Goal: Transaction & Acquisition: Purchase product/service

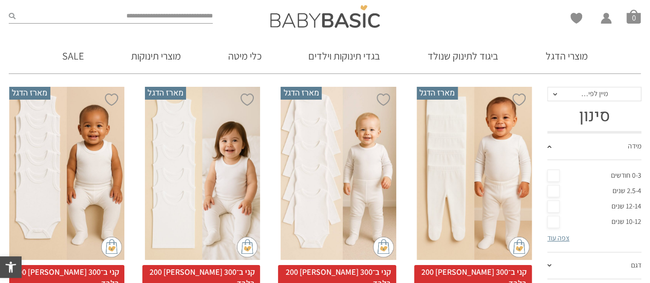
scroll to position [210, 0]
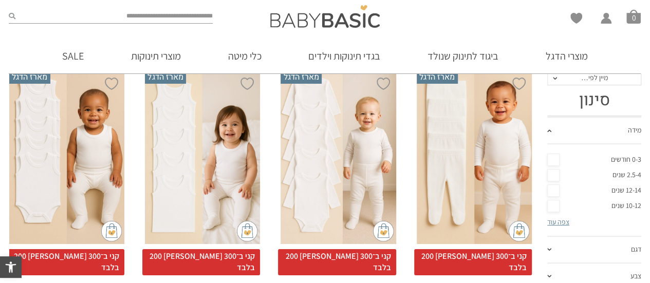
click at [556, 163] on link "0-3 חודשים" at bounding box center [595, 159] width 94 height 15
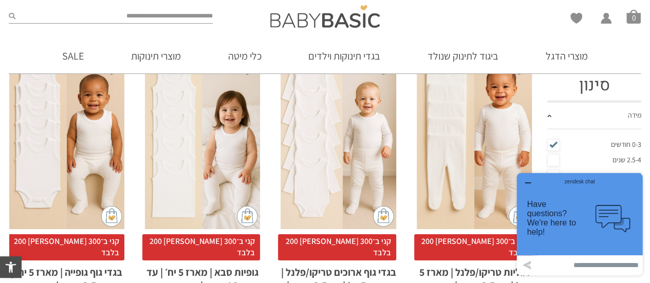
scroll to position [124, 0]
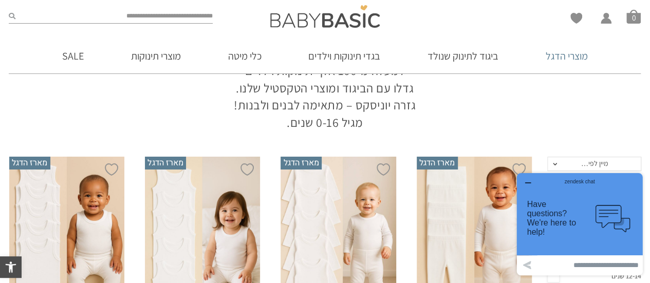
click at [566, 53] on link "מוצרי הדגל" at bounding box center [567, 56] width 73 height 35
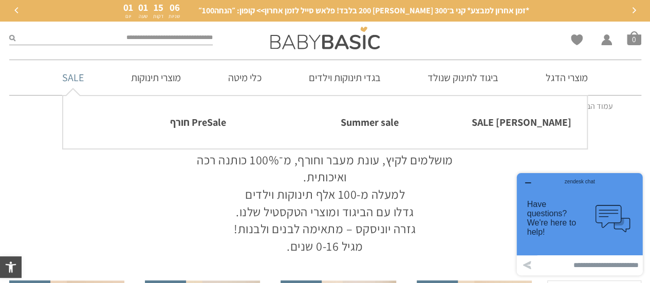
click at [70, 80] on link "SALE" at bounding box center [73, 77] width 52 height 35
click at [194, 122] on link "PreSale חורף" at bounding box center [152, 123] width 147 height 22
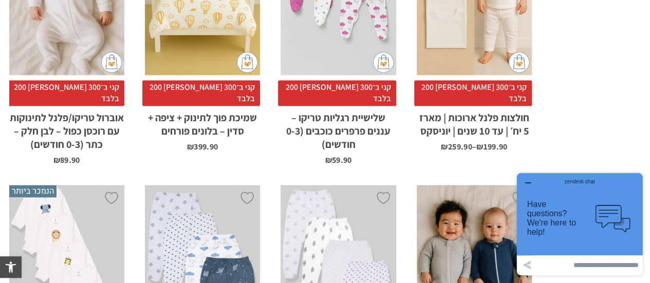
scroll to position [987, 0]
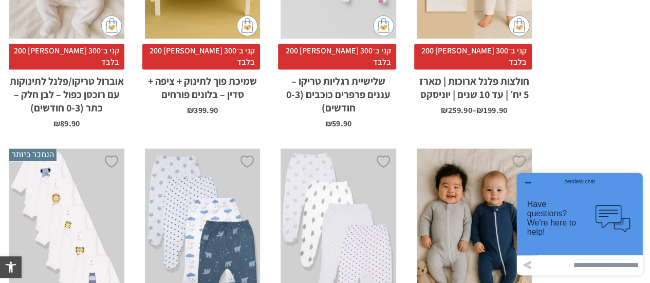
drag, startPoint x: 655, startPoint y: 22, endPoint x: 655, endPoint y: 88, distance: 65.8
click at [530, 183] on div "zendesk chat" at bounding box center [580, 180] width 101 height 10
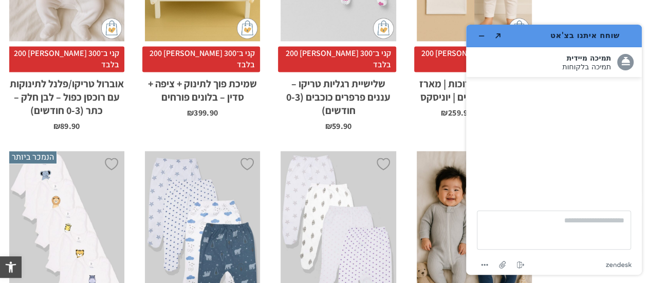
scroll to position [1010, 0]
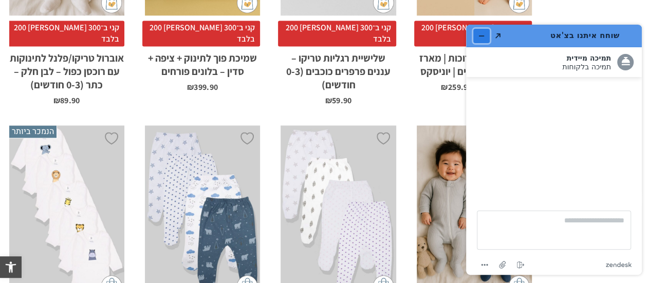
click at [485, 35] on icon "מזער את היישומון" at bounding box center [481, 35] width 7 height 7
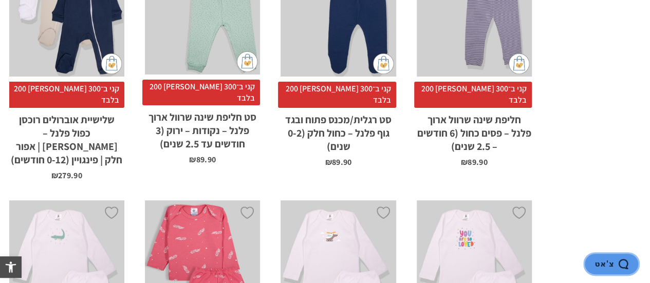
scroll to position [2382, 0]
